Goal: Task Accomplishment & Management: Complete application form

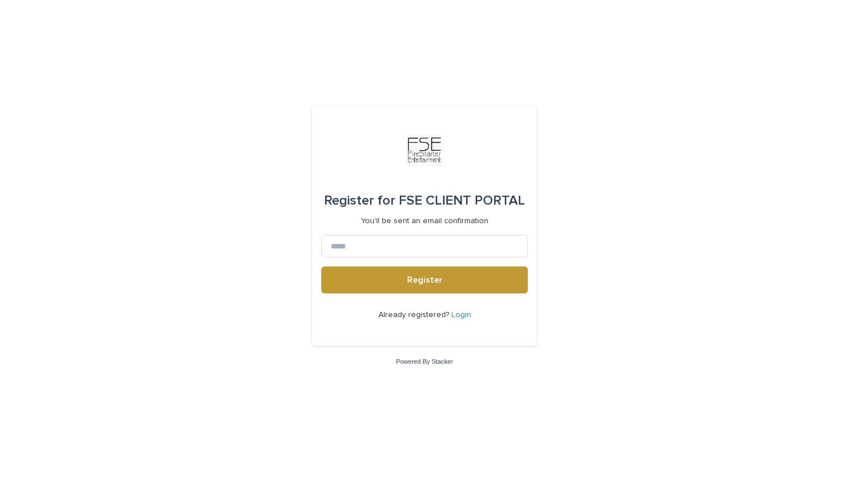
click at [466, 318] on link "Login" at bounding box center [462, 315] width 20 height 8
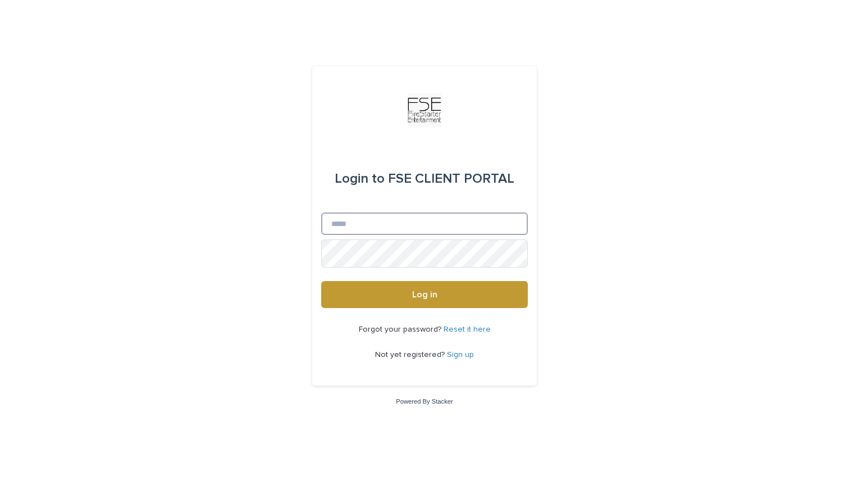
click at [361, 227] on input "Email" at bounding box center [424, 223] width 207 height 22
click at [386, 219] on input "Email" at bounding box center [424, 223] width 207 height 22
type input "**********"
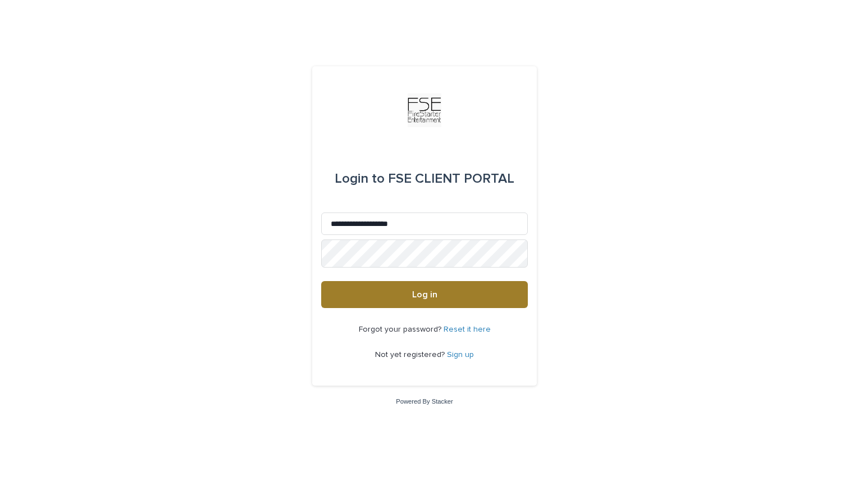
click at [422, 285] on button "Log in" at bounding box center [424, 294] width 207 height 27
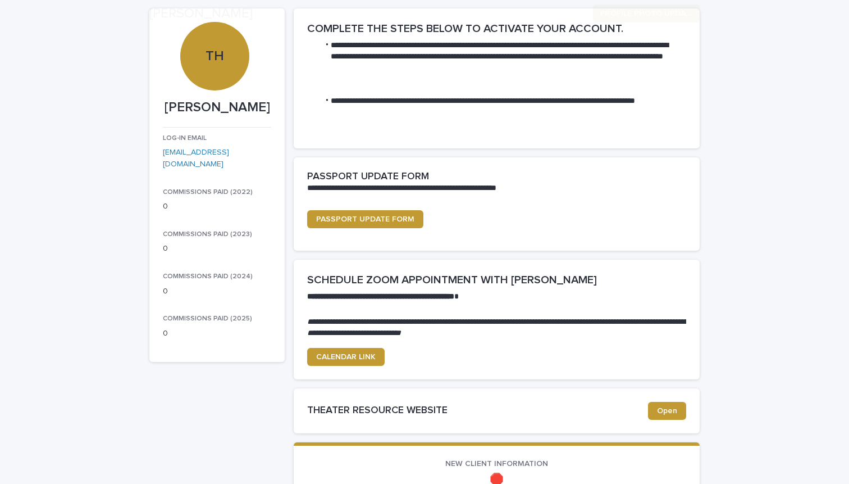
scroll to position [91, 0]
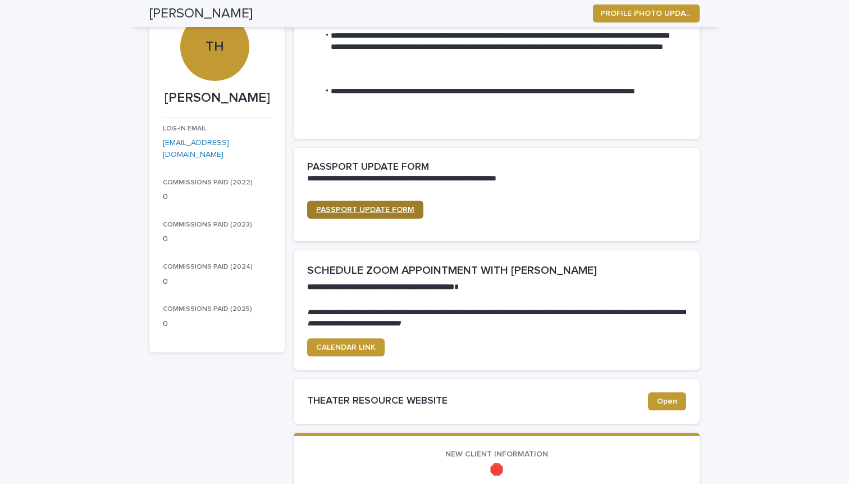
click at [395, 213] on span "PASSPORT UPDATE FORM" at bounding box center [365, 210] width 98 height 8
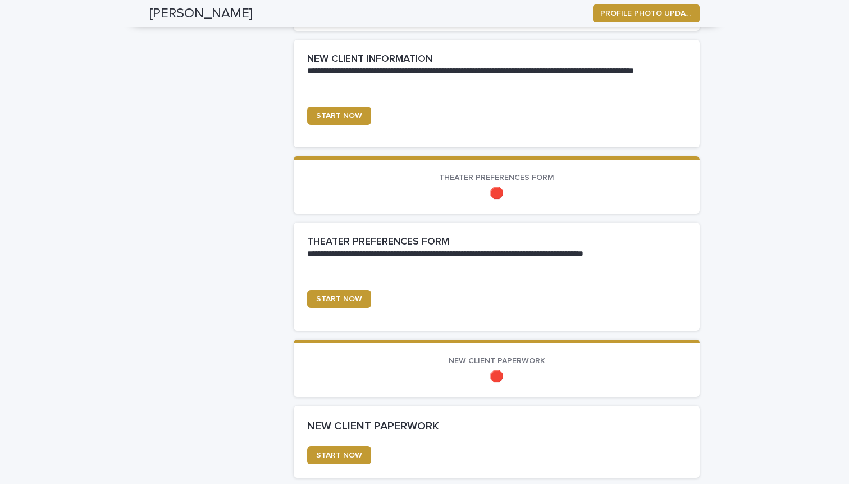
scroll to position [452, 0]
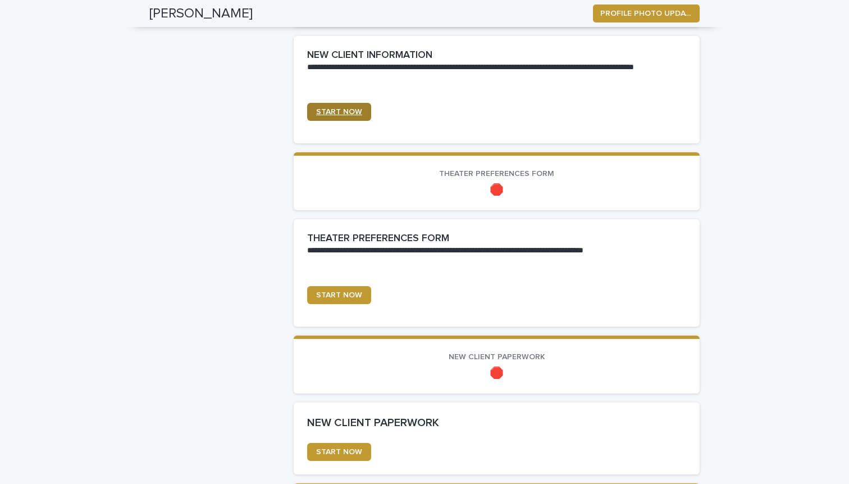
click at [362, 116] on span "START NOW" at bounding box center [339, 112] width 46 height 8
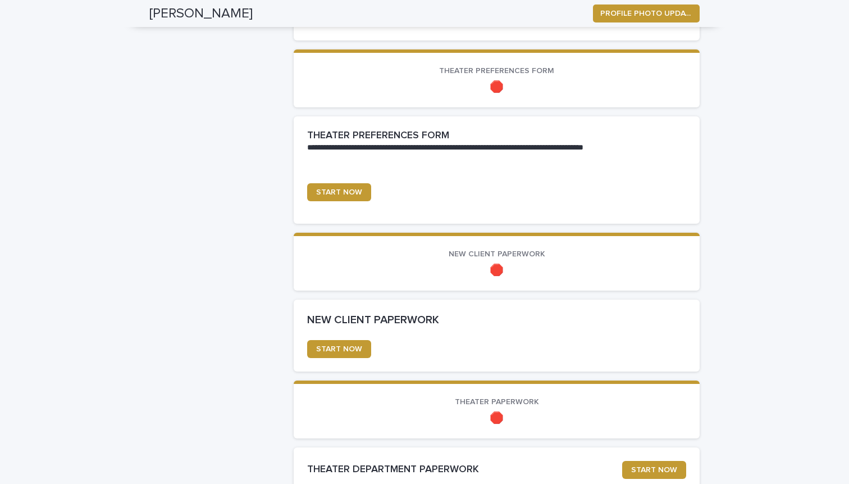
scroll to position [603, 0]
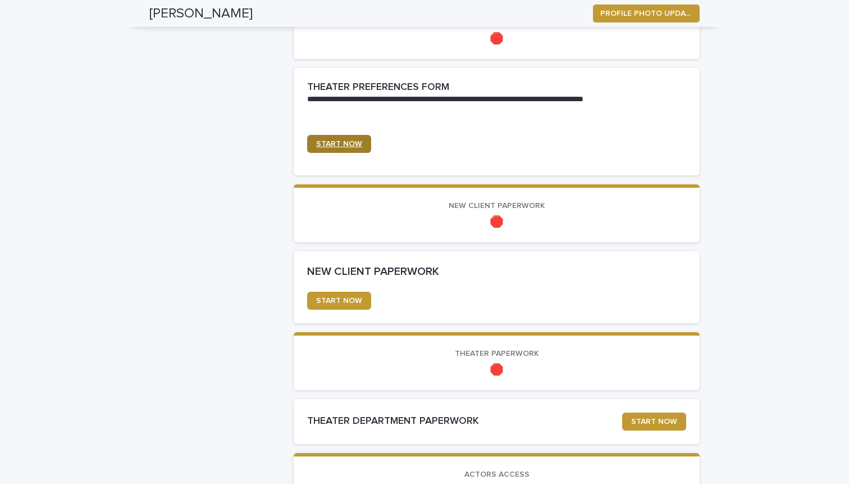
click at [354, 148] on span "START NOW" at bounding box center [339, 144] width 46 height 8
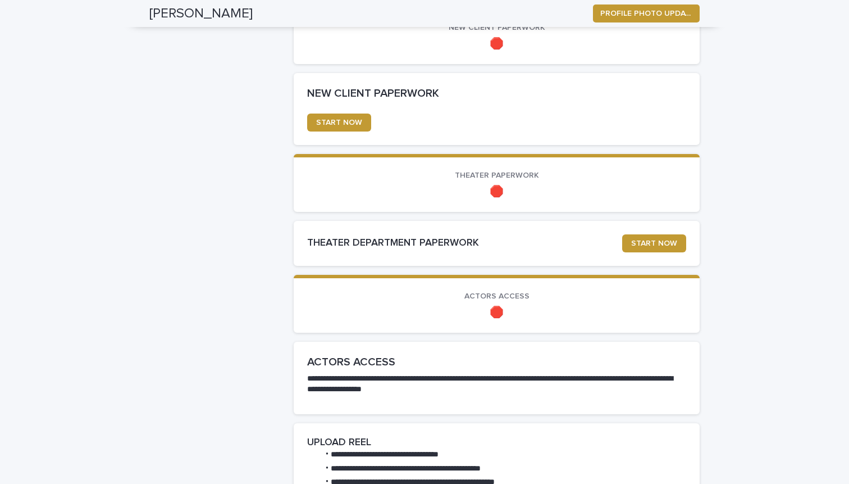
scroll to position [781, 0]
click at [361, 126] on span "START NOW" at bounding box center [339, 122] width 46 height 8
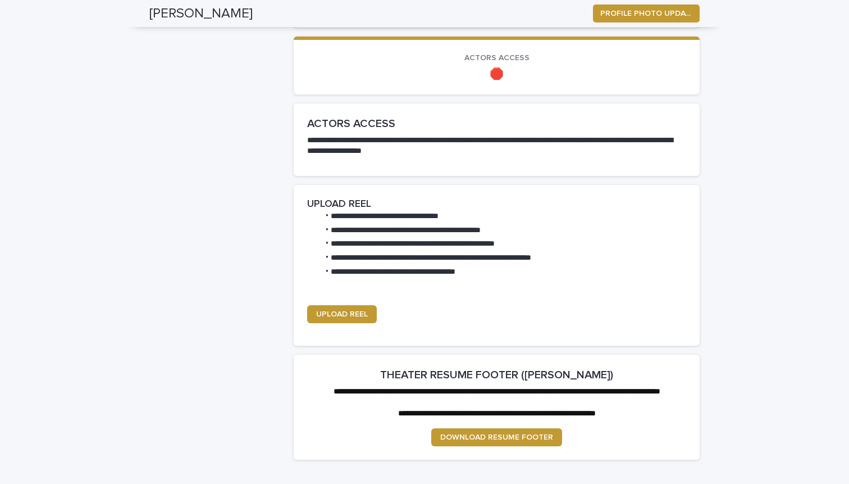
scroll to position [1011, 0]
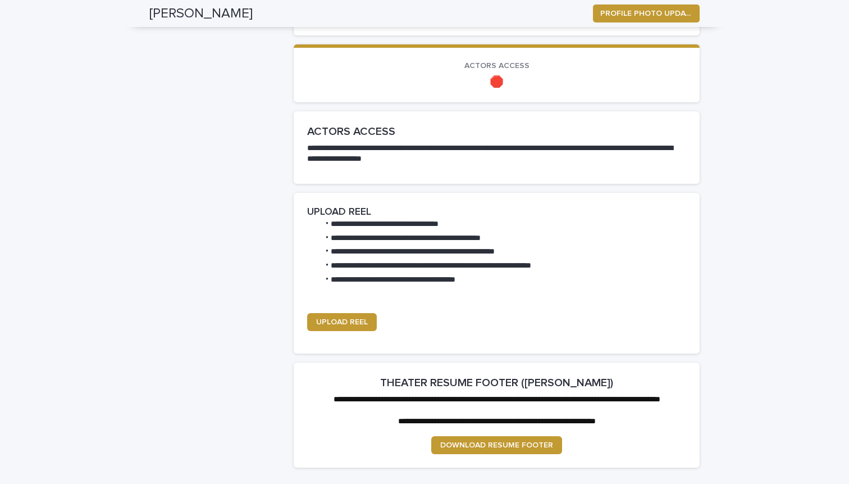
click at [631, 17] on span "START NOW" at bounding box center [654, 13] width 46 height 8
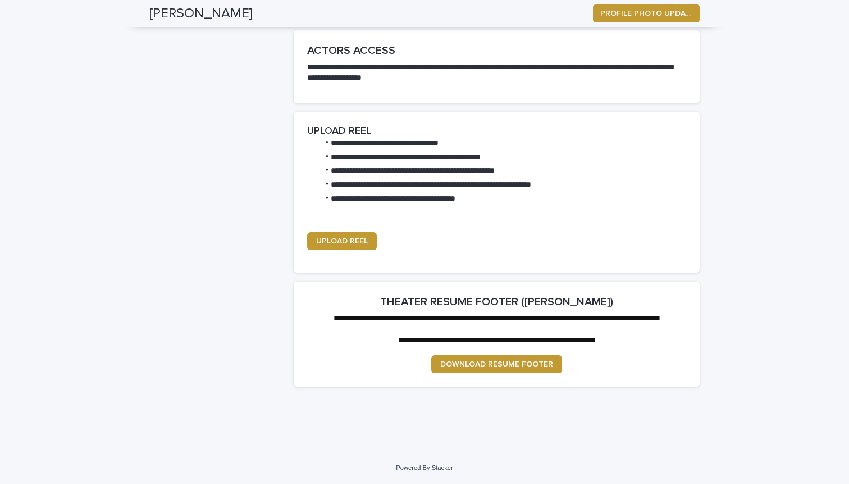
scroll to position [1325, 0]
click at [507, 368] on span "DOWNLOAD RESUME FOOTER" at bounding box center [496, 364] width 113 height 8
click at [364, 245] on span "UPLOAD REEL" at bounding box center [342, 241] width 52 height 8
